Goal: Transaction & Acquisition: Book appointment/travel/reservation

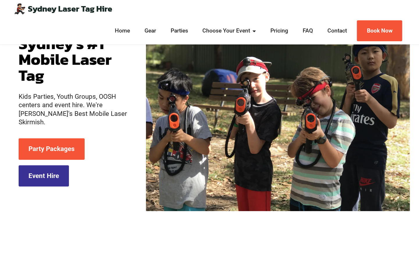
scroll to position [3, 0]
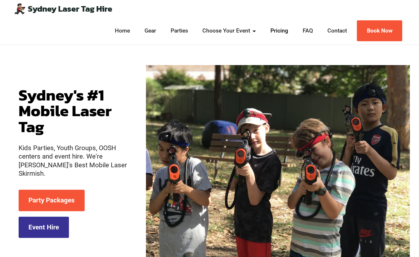
click at [276, 33] on link "Pricing" at bounding box center [279, 31] width 21 height 8
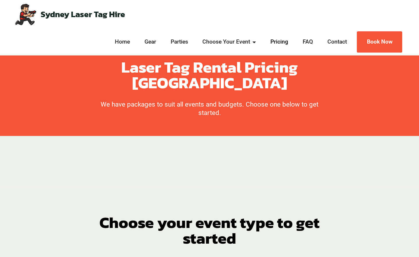
click at [278, 45] on link "Pricing" at bounding box center [279, 42] width 21 height 8
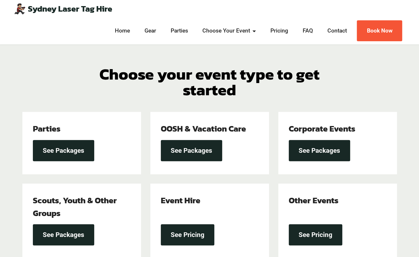
scroll to position [188, 0]
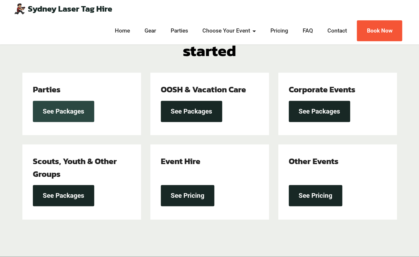
click at [58, 108] on link "See Packages" at bounding box center [63, 111] width 61 height 21
click at [63, 113] on link "See Packages" at bounding box center [63, 111] width 61 height 21
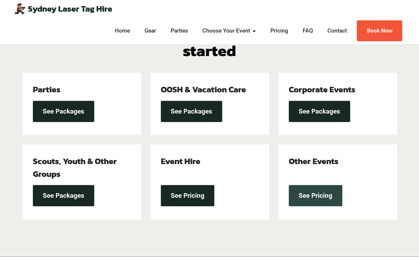
click at [323, 199] on link "See Pricing" at bounding box center [316, 195] width 54 height 21
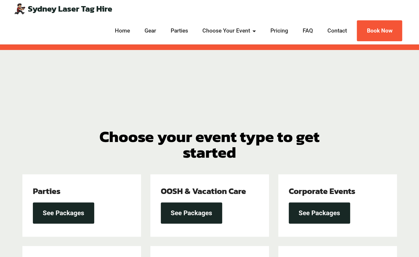
scroll to position [70, 0]
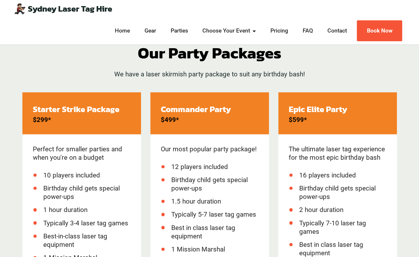
scroll to position [729, 0]
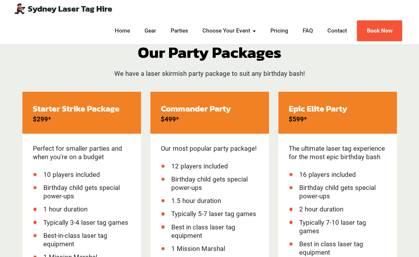
click at [61, 163] on div "Perfect for smaller parties and when you're on a budget 10 players included Bir…" at bounding box center [81, 211] width 119 height 154
click at [73, 176] on span "10 players included" at bounding box center [71, 175] width 57 height 8
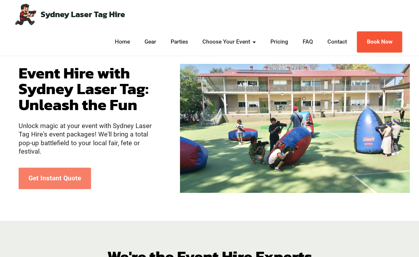
click at [26, 172] on link "Get Instant Quote" at bounding box center [55, 178] width 72 height 21
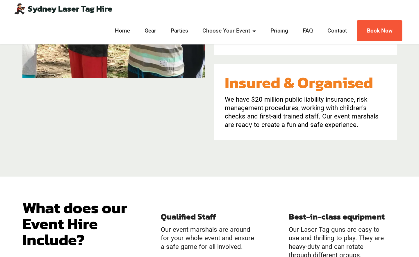
scroll to position [463, 0]
